Goal: Task Accomplishment & Management: Complete application form

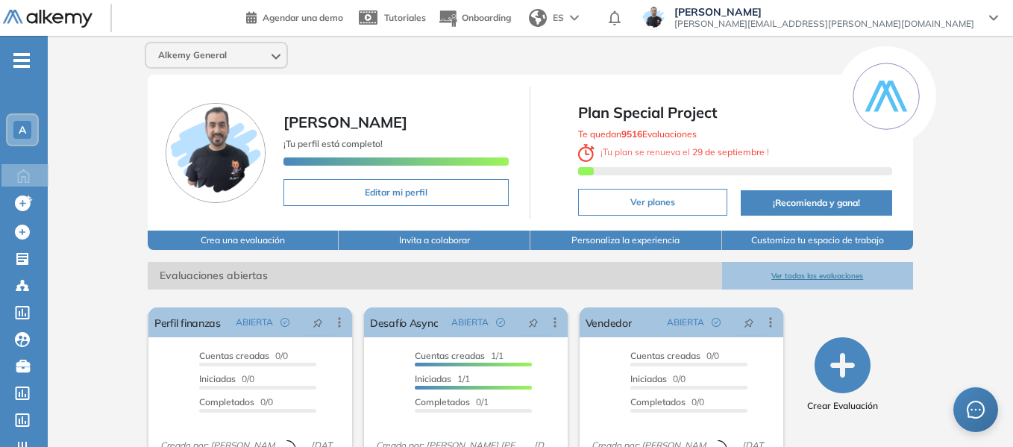
click at [18, 62] on span "-" at bounding box center [21, 59] width 16 height 12
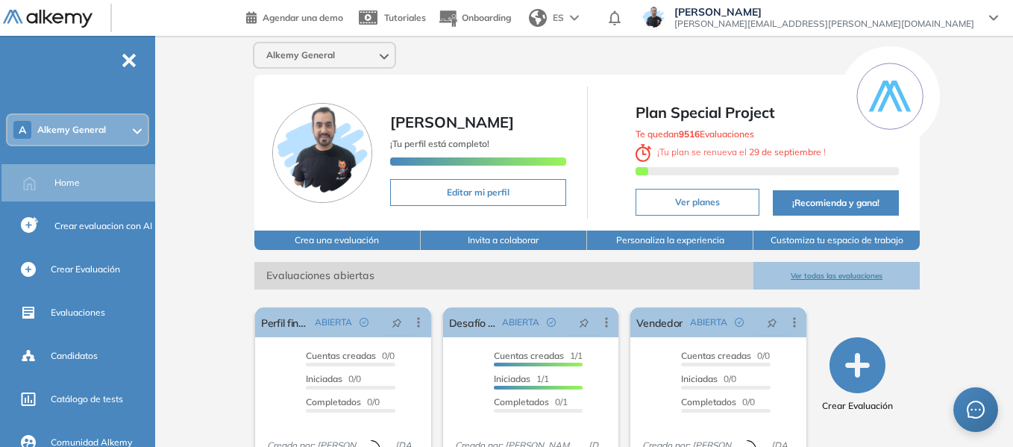
click at [85, 130] on span "Alkemy General" at bounding box center [71, 130] width 69 height 12
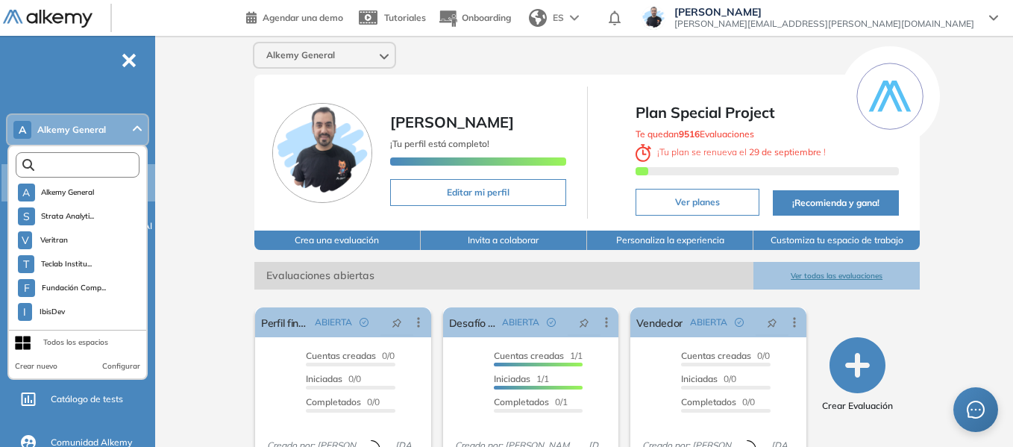
click at [84, 161] on input "text" at bounding box center [80, 165] width 93 height 11
type input "***"
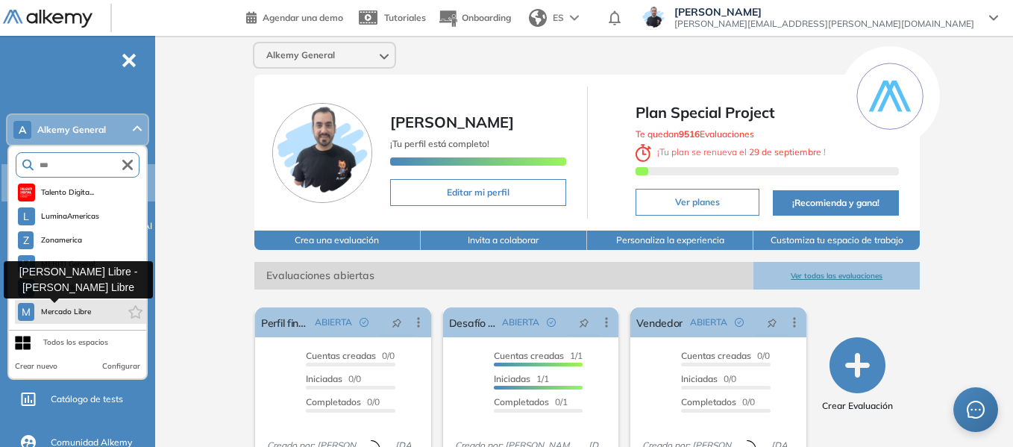
click at [78, 313] on span "Mercado Libre" at bounding box center [65, 312] width 51 height 12
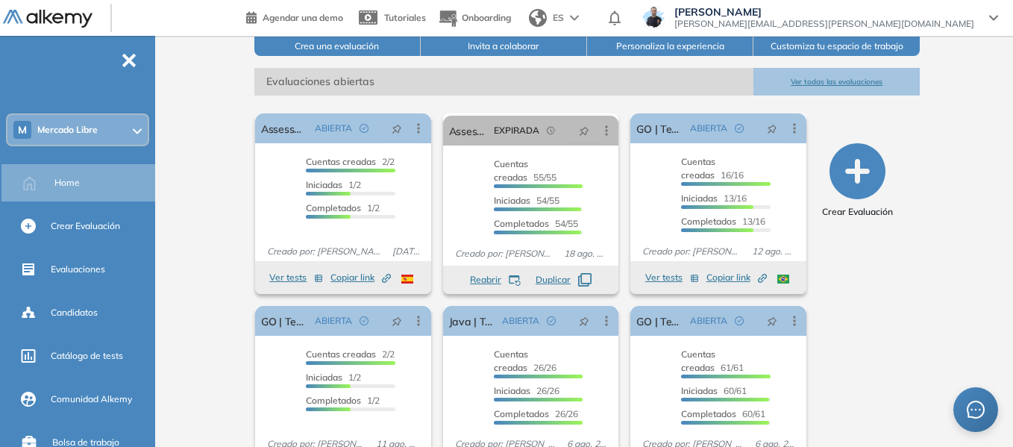
scroll to position [224, 0]
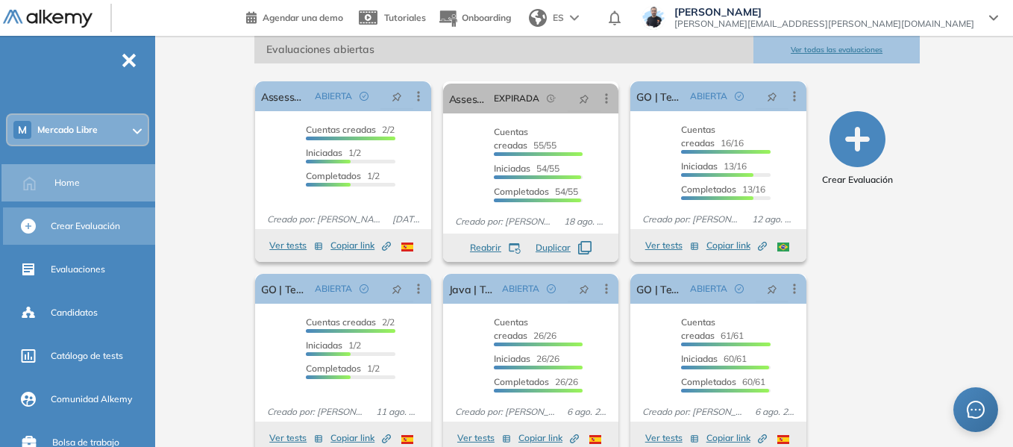
click at [118, 227] on span "Crear Evaluación" at bounding box center [85, 225] width 69 height 13
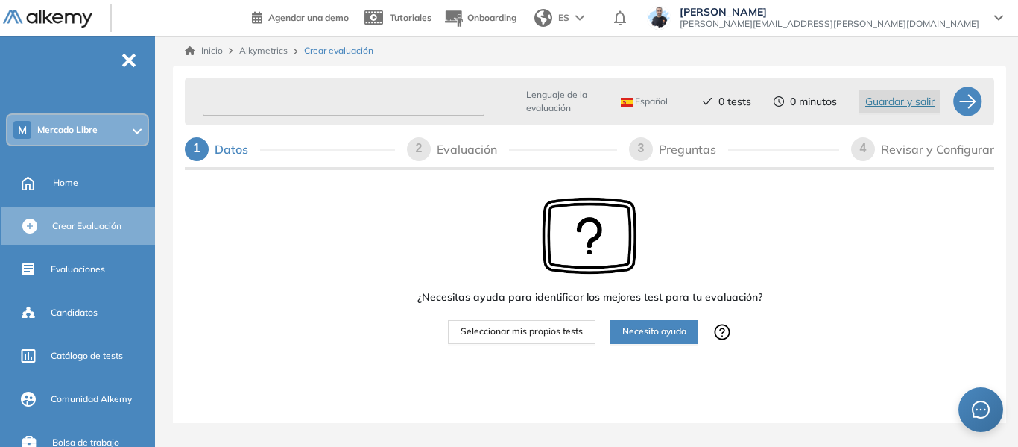
click at [315, 104] on input "text" at bounding box center [344, 101] width 282 height 29
paste input "**********"
type input "**********"
click at [547, 332] on span "Seleccionar mis propios tests" at bounding box center [522, 331] width 122 height 14
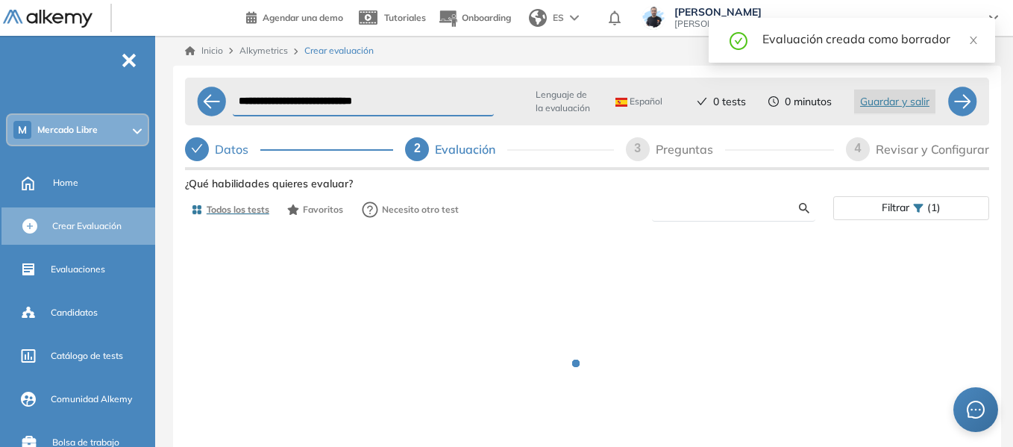
click at [722, 207] on input "text" at bounding box center [731, 207] width 135 height 13
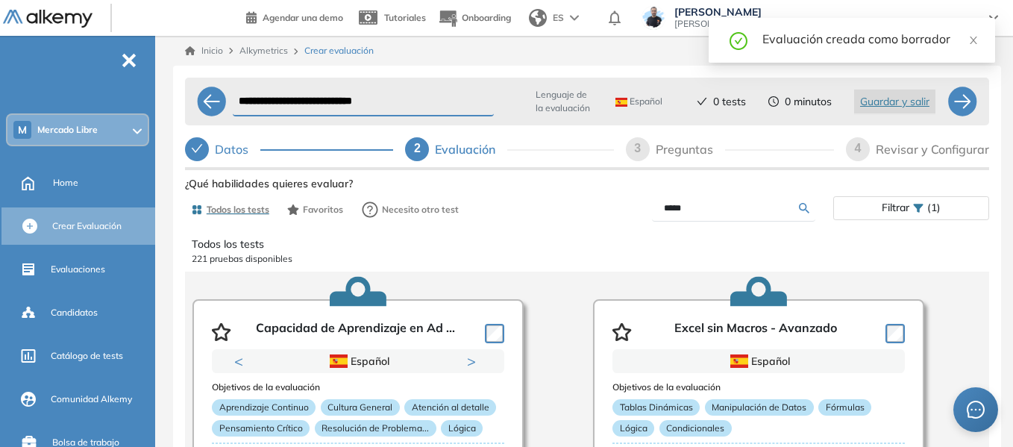
type input "*****"
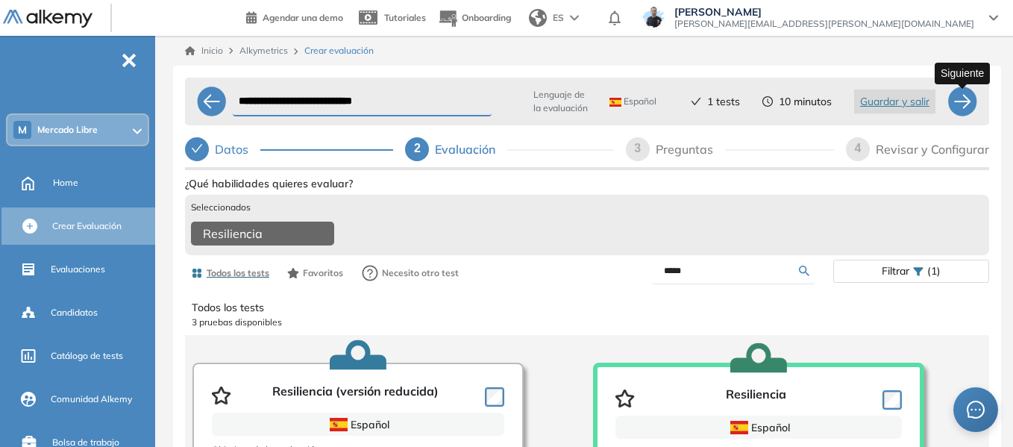
click at [969, 107] on div at bounding box center [962, 101] width 30 height 30
select select "*****"
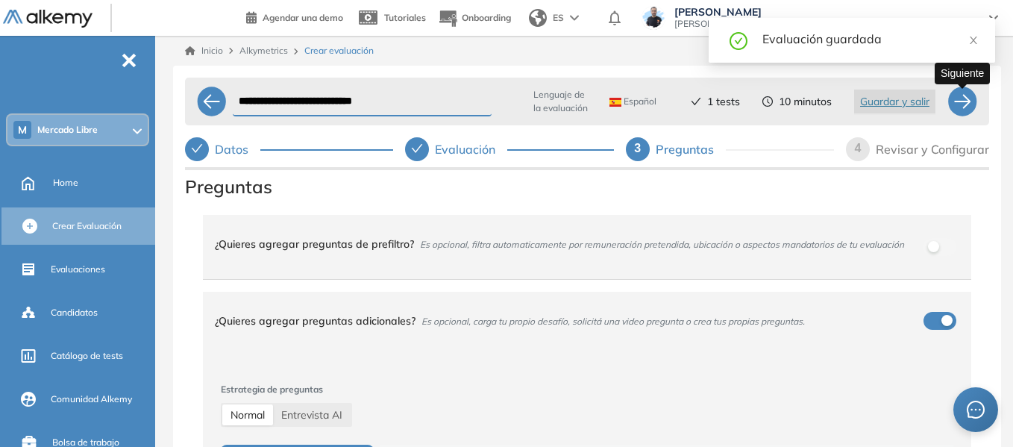
click at [969, 107] on div at bounding box center [962, 101] width 30 height 30
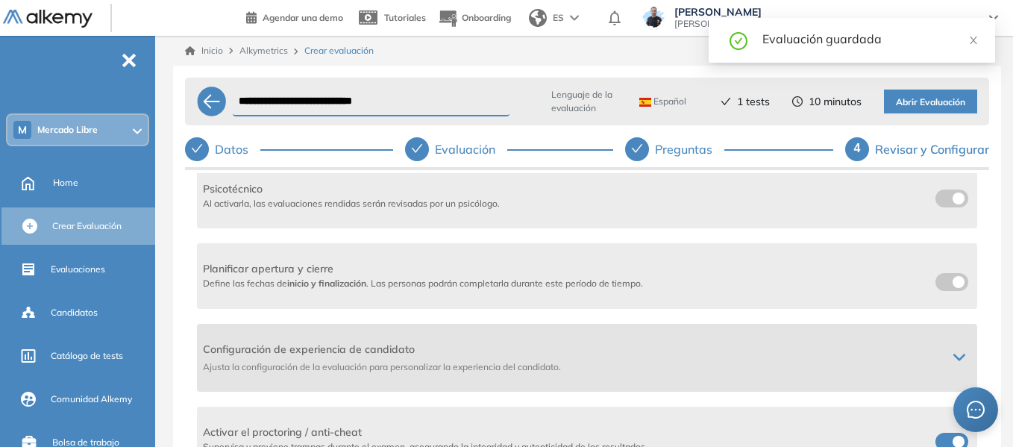
scroll to position [298, 0]
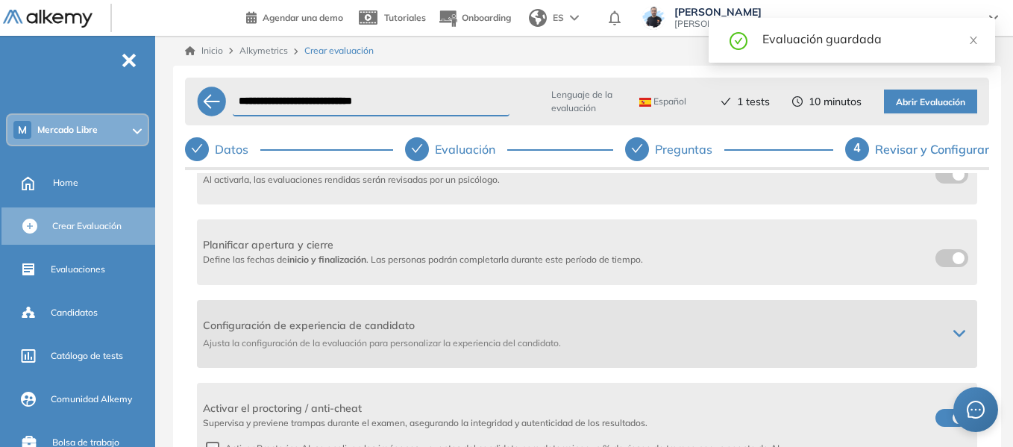
click at [954, 326] on div "Configuración de experiencia de candidato Ajusta la configuración de la evaluac…" at bounding box center [587, 334] width 780 height 68
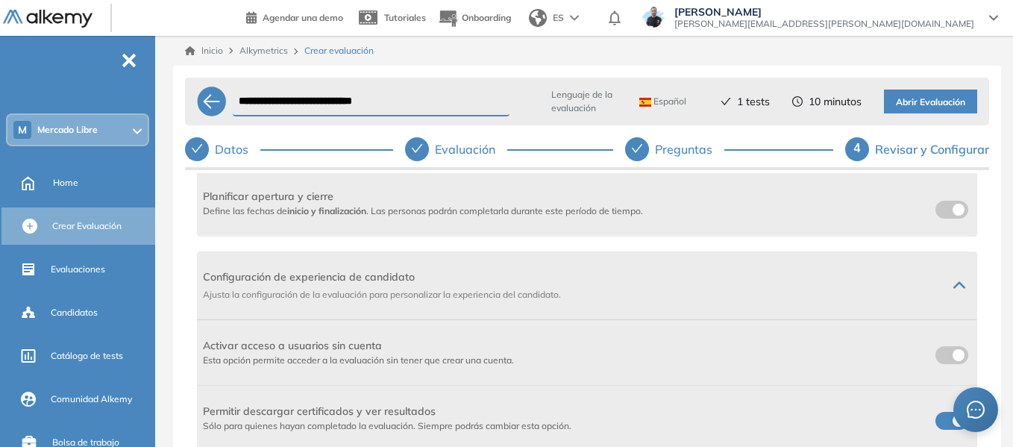
scroll to position [373, 0]
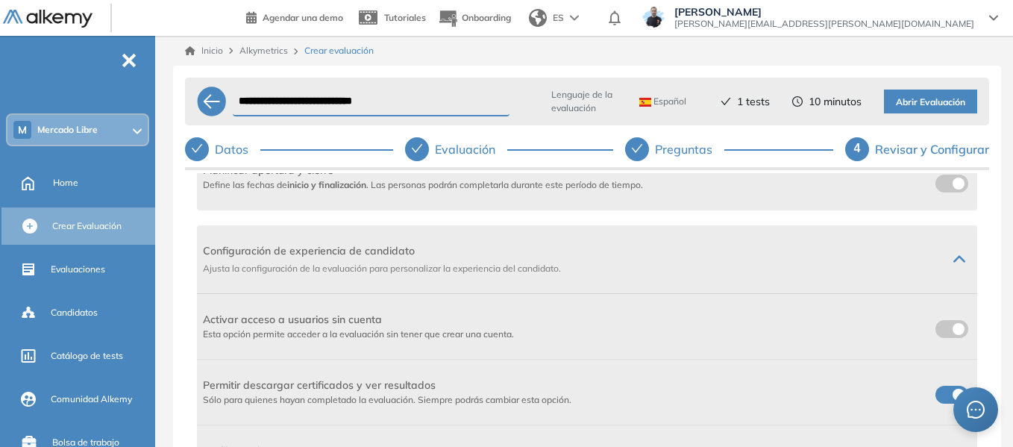
click at [939, 330] on span at bounding box center [941, 326] width 12 height 12
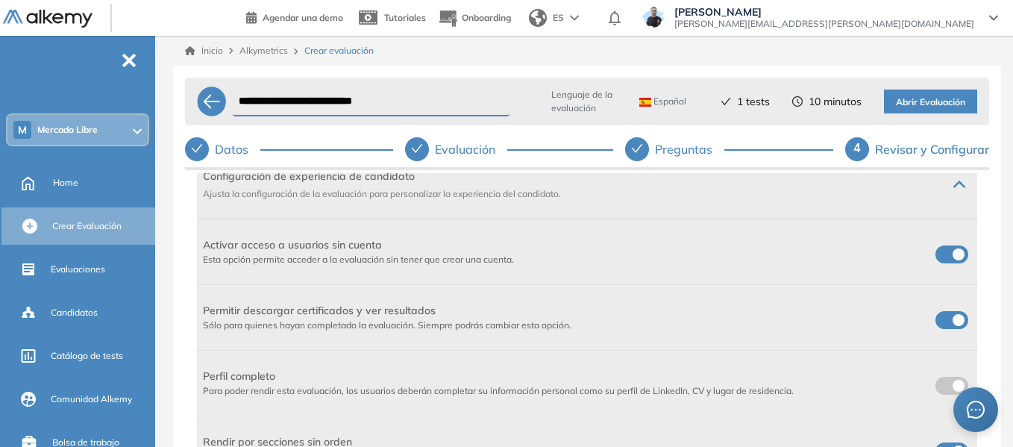
click at [948, 309] on div at bounding box center [951, 320] width 39 height 23
click at [947, 319] on span at bounding box center [941, 317] width 12 height 12
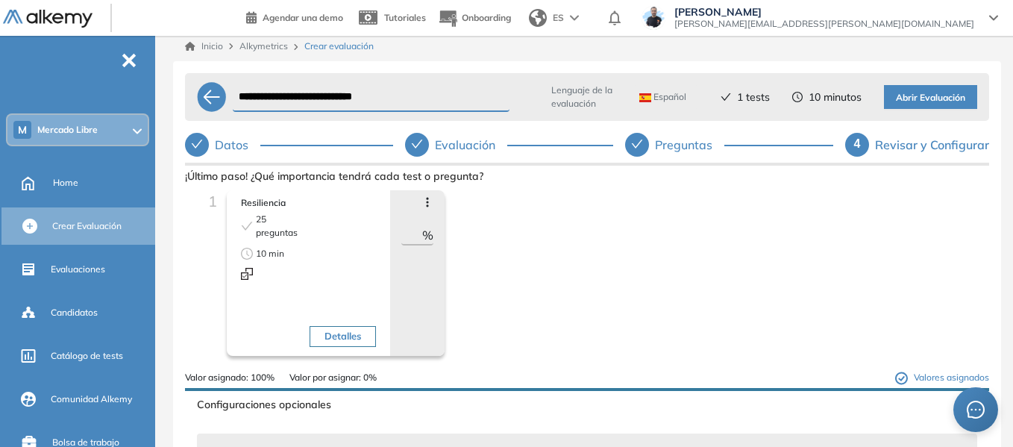
scroll to position [0, 0]
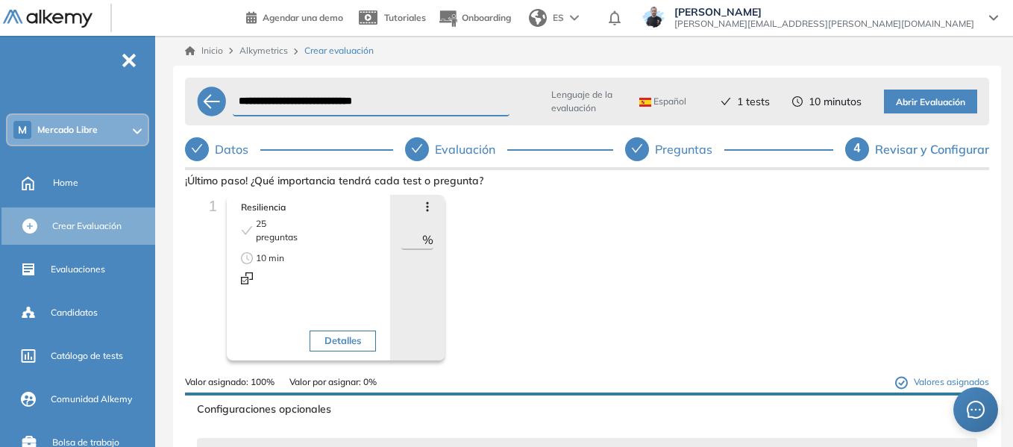
click at [948, 99] on span "Abrir Evaluación" at bounding box center [929, 102] width 69 height 14
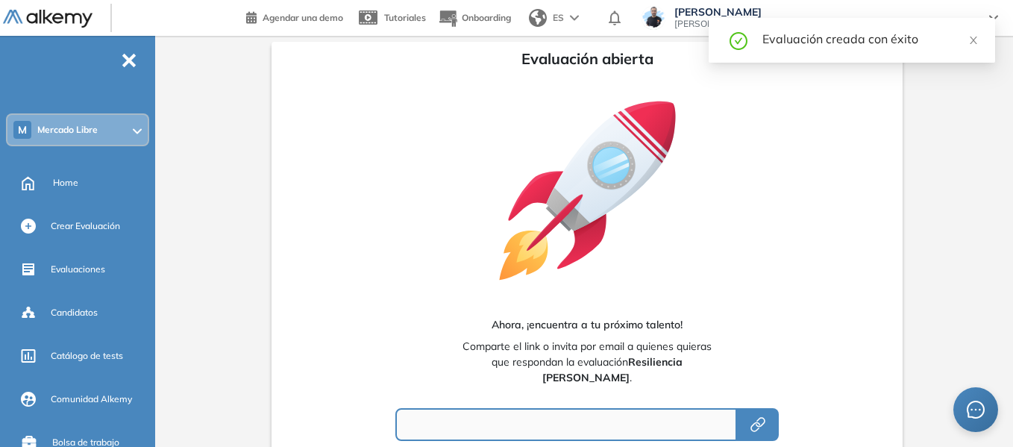
type input "**********"
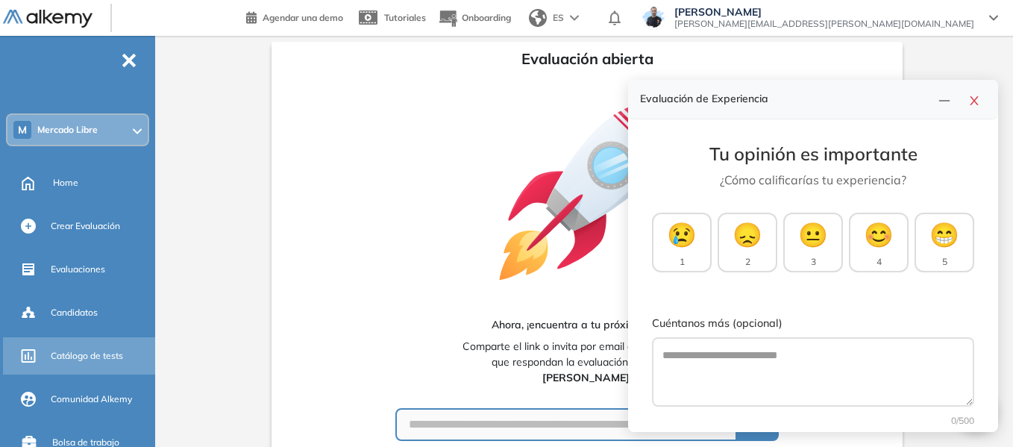
click at [94, 347] on div "Catálogo de tests" at bounding box center [101, 355] width 101 height 25
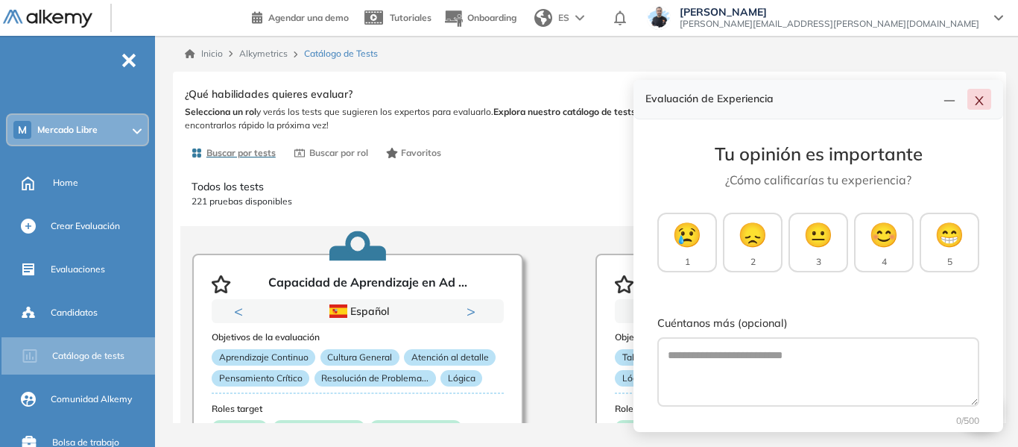
drag, startPoint x: 988, startPoint y: 103, endPoint x: 968, endPoint y: 103, distance: 20.1
click at [988, 102] on button "button" at bounding box center [980, 99] width 24 height 21
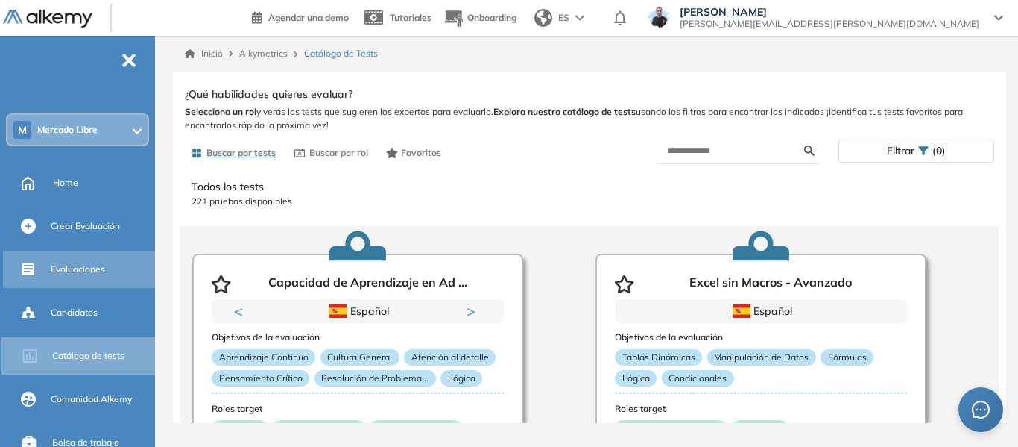
click at [75, 271] on span "Evaluaciones" at bounding box center [78, 268] width 54 height 13
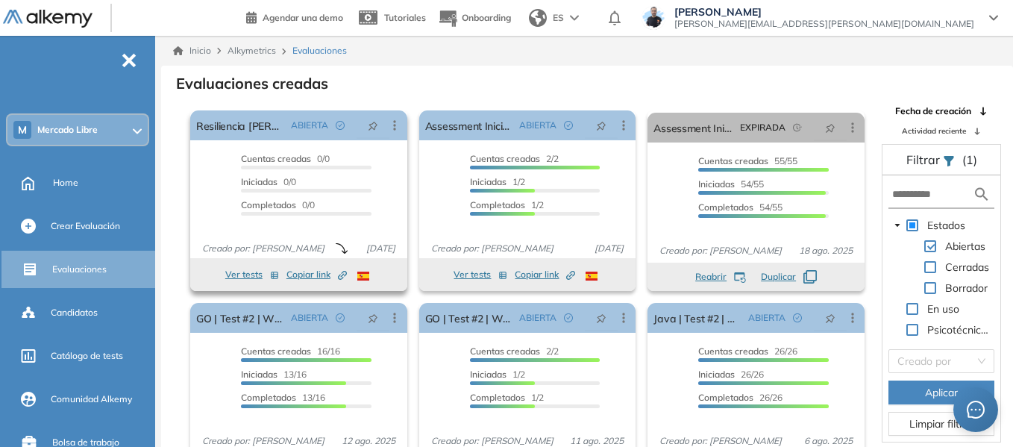
click at [301, 275] on span "Copiar link Created by potrace 1.16, written by [PERSON_NAME] [DATE]-[DATE]" at bounding box center [316, 274] width 60 height 13
click at [80, 140] on div "M [PERSON_NAME] Libre" at bounding box center [77, 130] width 140 height 30
